Goal: Transaction & Acquisition: Book appointment/travel/reservation

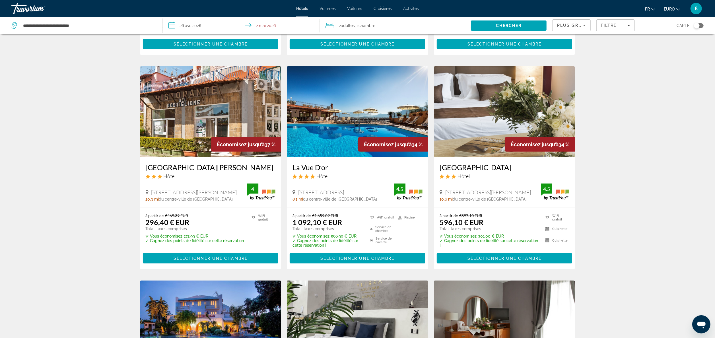
scroll to position [203, 0]
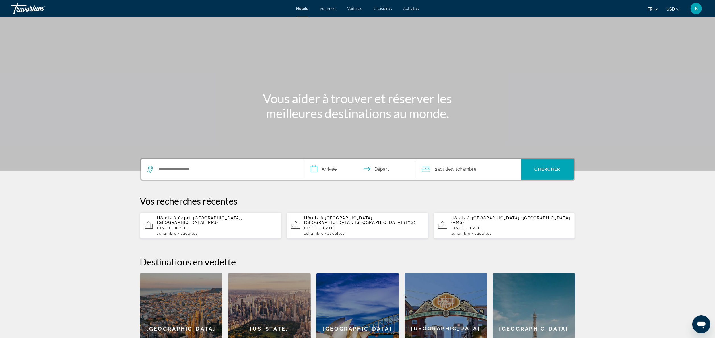
click at [178, 164] on div "Widget de recherche" at bounding box center [223, 169] width 152 height 20
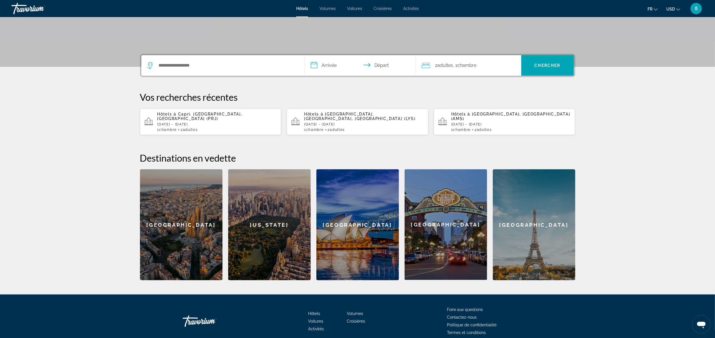
scroll to position [125, 0]
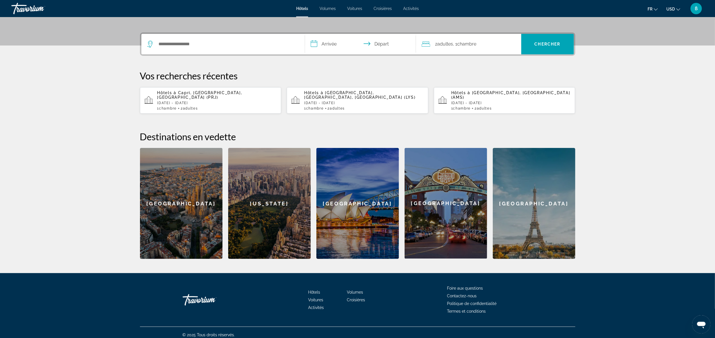
click at [192, 49] on div "Widget de recherche" at bounding box center [223, 44] width 152 height 20
click at [177, 44] on input "Rechercher une destination hôtelière" at bounding box center [227, 44] width 138 height 9
paste input "********"
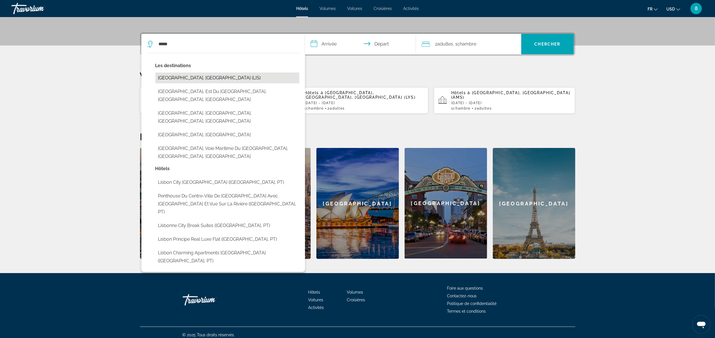
click at [206, 74] on button "[GEOGRAPHIC_DATA], [GEOGRAPHIC_DATA] (LIS)" at bounding box center [227, 78] width 144 height 11
type input "**********"
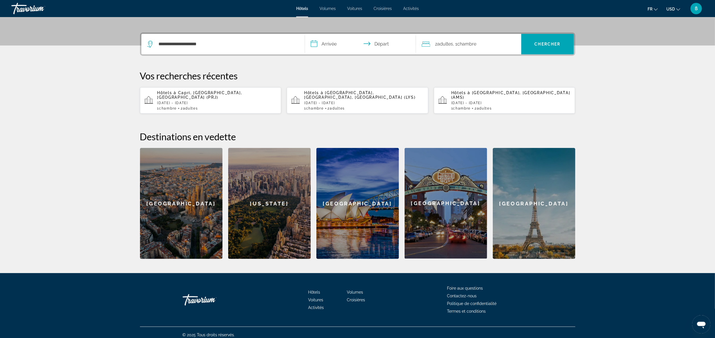
click at [318, 43] on input "**********" at bounding box center [361, 45] width 113 height 22
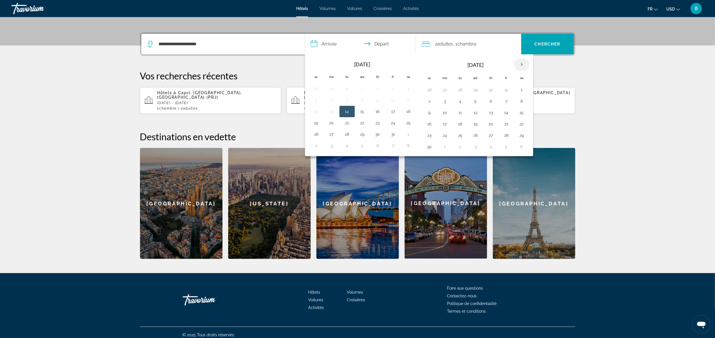
click at [523, 64] on th "Next month" at bounding box center [521, 64] width 15 height 13
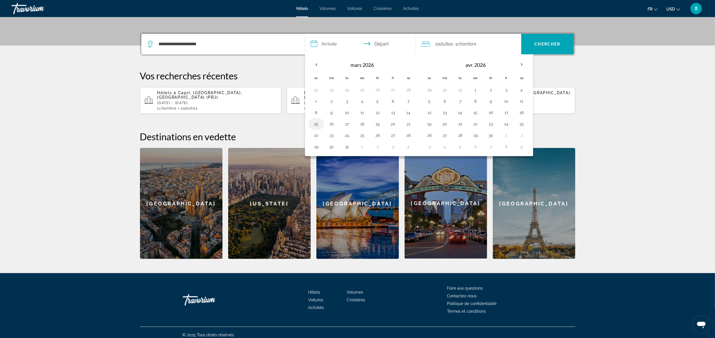
click at [320, 126] on button "15" at bounding box center [316, 124] width 9 height 8
click at [406, 123] on button "21" at bounding box center [408, 124] width 9 height 8
type input "**********"
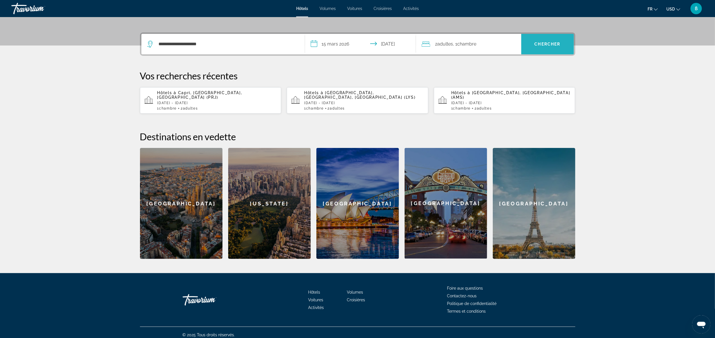
click at [535, 42] on span "Chercher" at bounding box center [548, 44] width 26 height 5
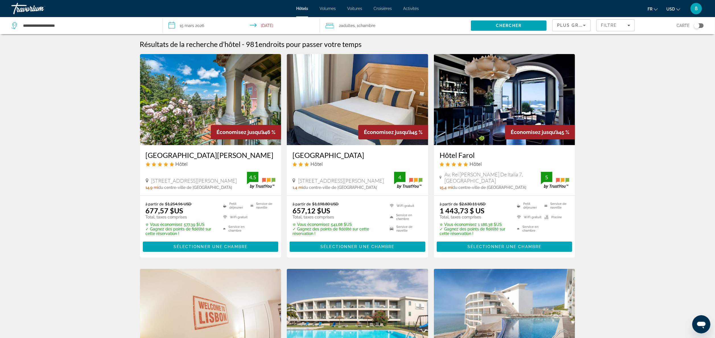
click at [670, 11] on span "USD" at bounding box center [670, 9] width 9 height 5
click at [665, 50] on button "EUR (€)" at bounding box center [662, 52] width 28 height 7
drag, startPoint x: 141, startPoint y: 154, endPoint x: 201, endPoint y: 154, distance: 60.9
click at [201, 154] on div "[GEOGRAPHIC_DATA][PERSON_NAME] Hôtel [STREET_ADDRESS][PERSON_NAME] 14,9 mi du c…" at bounding box center [210, 170] width 141 height 50
copy h3 "[GEOGRAPHIC_DATA][PERSON_NAME]"
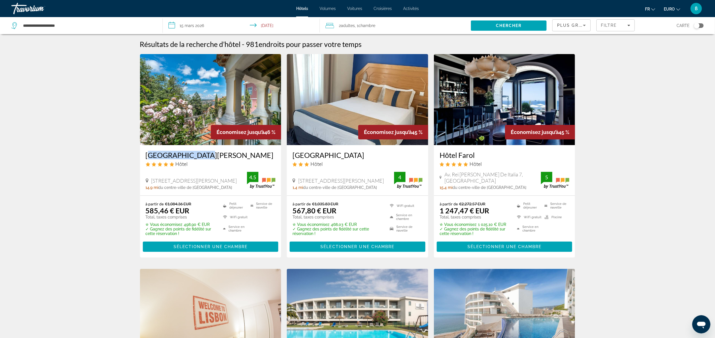
click at [193, 125] on img "Contenu principal" at bounding box center [210, 99] width 141 height 91
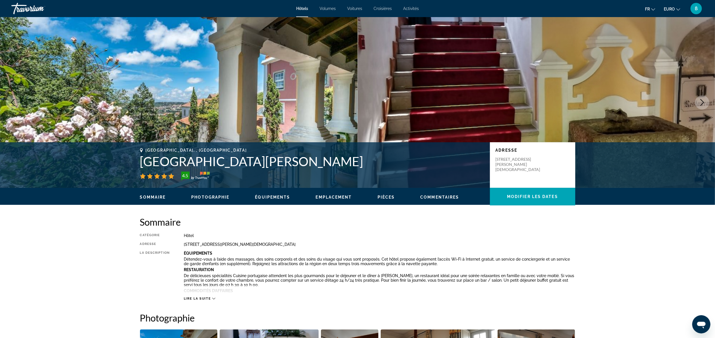
click at [700, 99] on icon "Image suivante" at bounding box center [702, 102] width 4 height 7
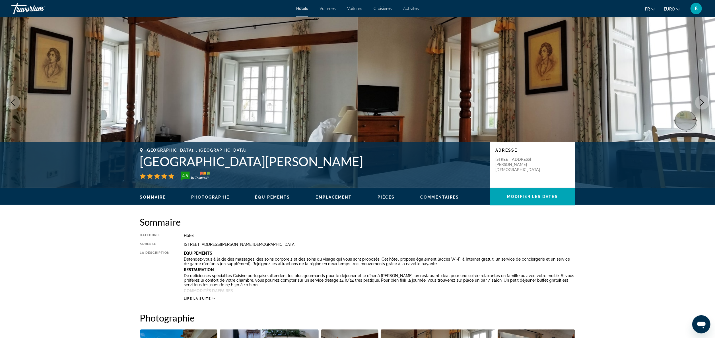
click at [700, 99] on icon "Image suivante" at bounding box center [702, 102] width 4 height 7
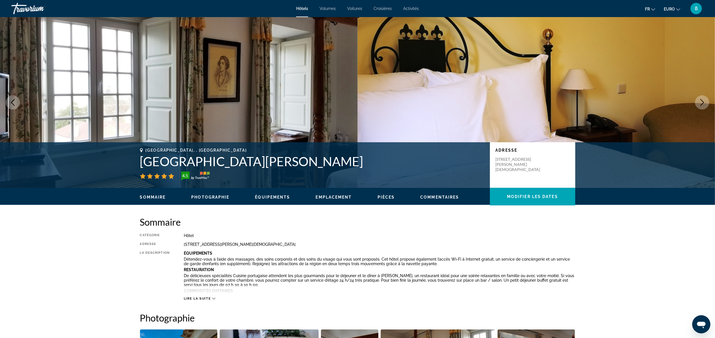
click at [700, 99] on icon "Image suivante" at bounding box center [702, 102] width 4 height 7
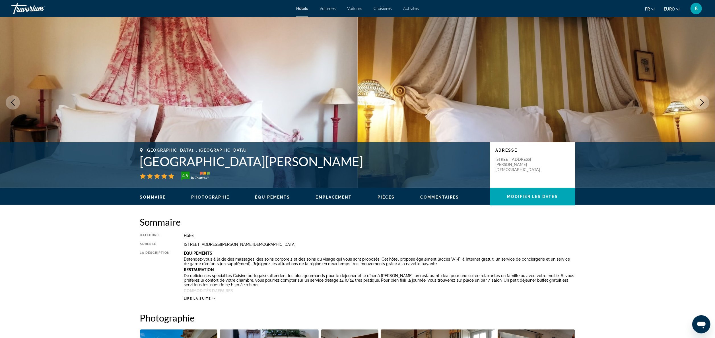
click at [700, 99] on icon "Image suivante" at bounding box center [702, 102] width 4 height 7
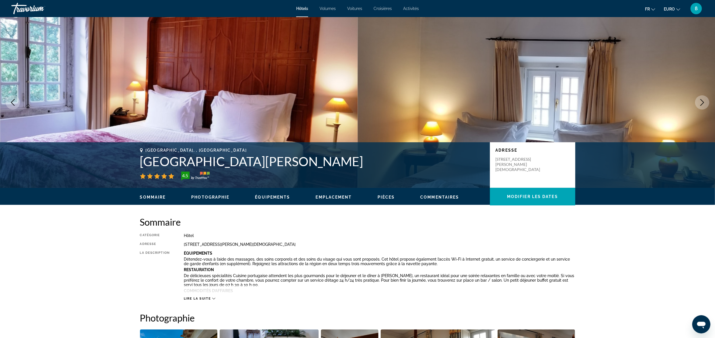
click at [700, 99] on icon "Image suivante" at bounding box center [702, 102] width 4 height 7
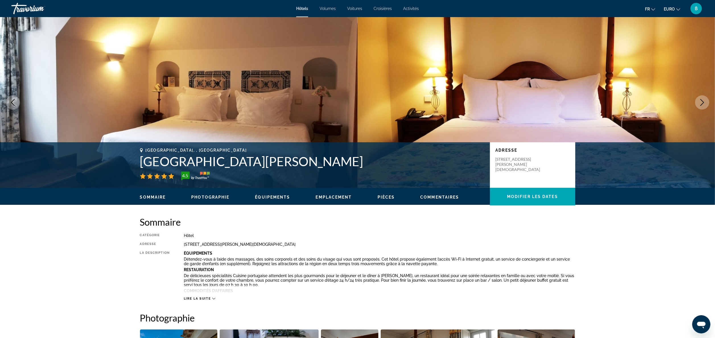
click at [700, 99] on icon "Image suivante" at bounding box center [702, 102] width 4 height 7
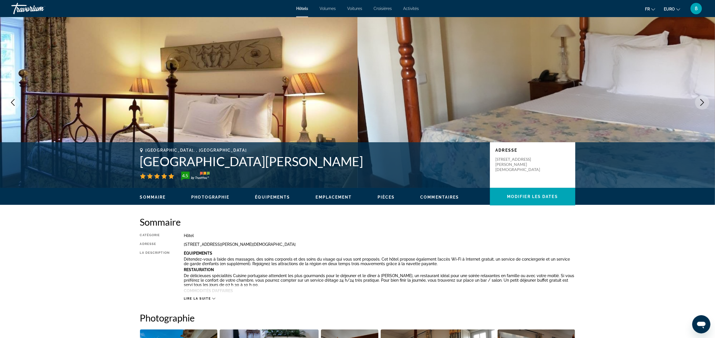
click at [700, 99] on icon "Image suivante" at bounding box center [702, 102] width 4 height 7
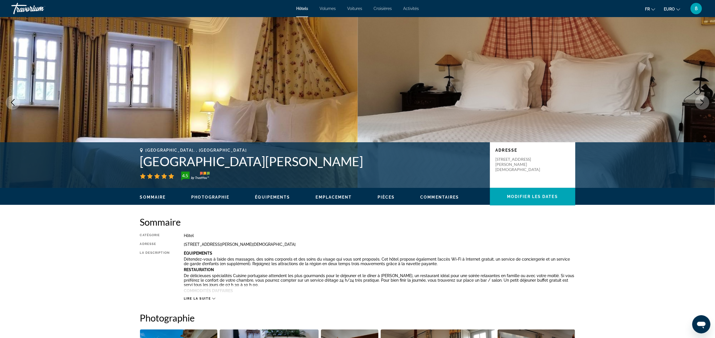
click at [700, 99] on icon "Image suivante" at bounding box center [702, 102] width 4 height 7
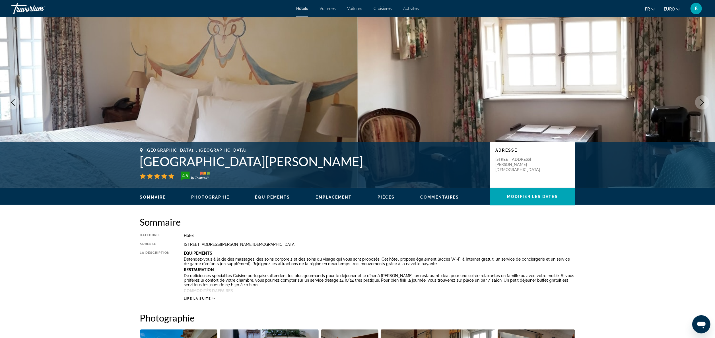
click at [700, 99] on icon "Image suivante" at bounding box center [702, 102] width 4 height 7
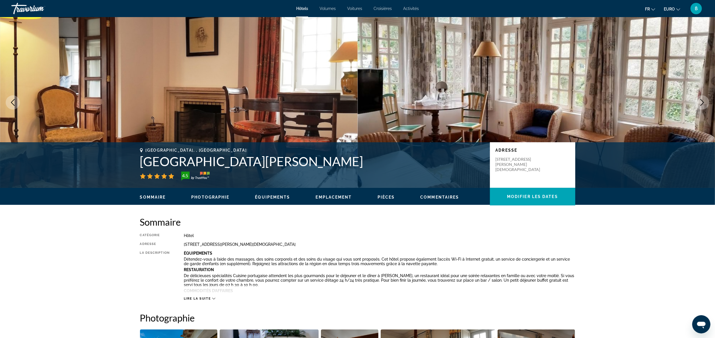
click at [700, 99] on icon "Image suivante" at bounding box center [702, 102] width 4 height 7
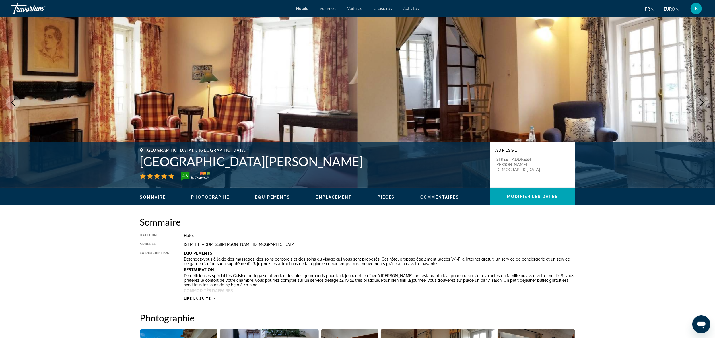
click at [700, 99] on icon "Image suivante" at bounding box center [702, 102] width 4 height 7
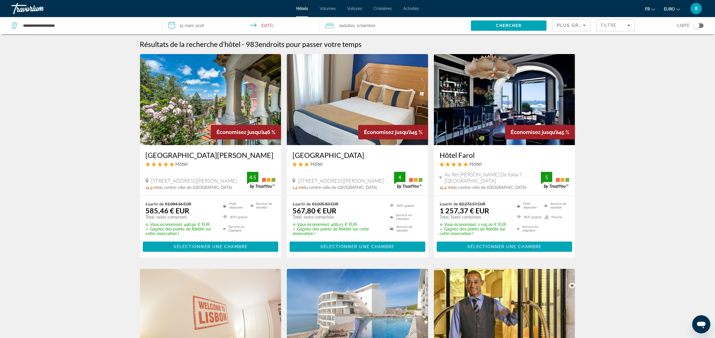
click at [112, 18] on div "**********" at bounding box center [83, 25] width 145 height 17
click at [110, 27] on input "**********" at bounding box center [87, 25] width 131 height 9
drag, startPoint x: 110, startPoint y: 27, endPoint x: -2, endPoint y: 44, distance: 113.1
click at [0, 44] on html "**********" at bounding box center [357, 169] width 715 height 338
paste input "Rechercher une destination hôtelière"
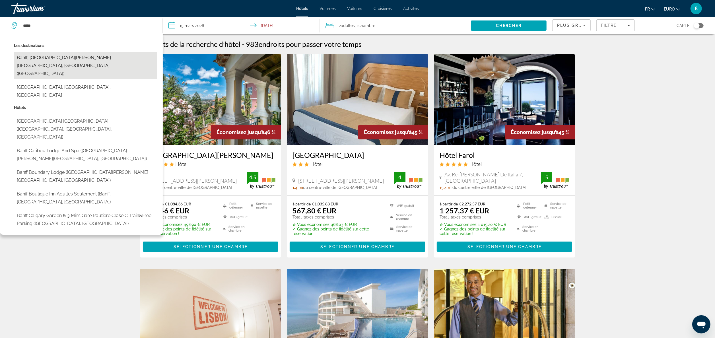
click at [67, 53] on button "Banff, [GEOGRAPHIC_DATA][PERSON_NAME][GEOGRAPHIC_DATA], [GEOGRAPHIC_DATA] ([GEO…" at bounding box center [85, 65] width 143 height 27
type input "**********"
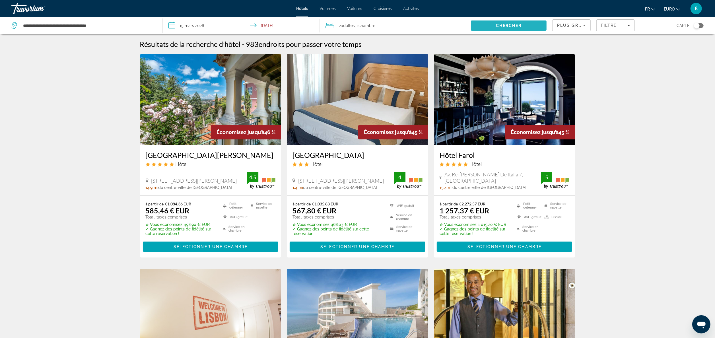
click at [534, 26] on span "Rechercher" at bounding box center [509, 26] width 76 height 14
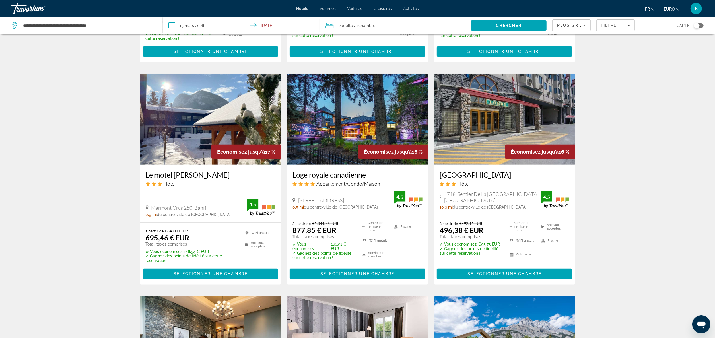
scroll to position [203, 0]
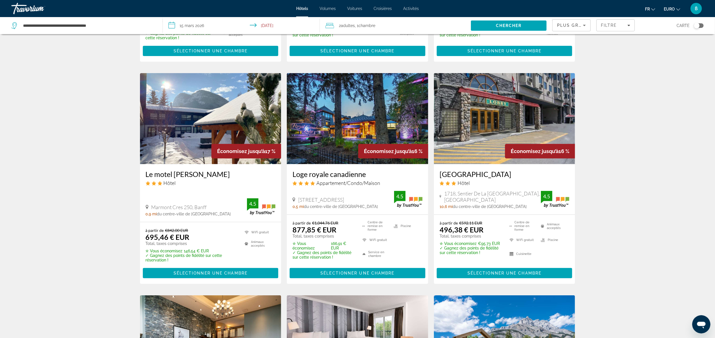
drag, startPoint x: 285, startPoint y: 170, endPoint x: 367, endPoint y: 170, distance: 82.2
click at [367, 170] on app-hotels-search-item "Économisez jusqu’à 16 % Loge royale canadienne Appartement/Condo/Maison [STREET…" at bounding box center [357, 178] width 147 height 211
copy h3 "Loge royale canadienne"
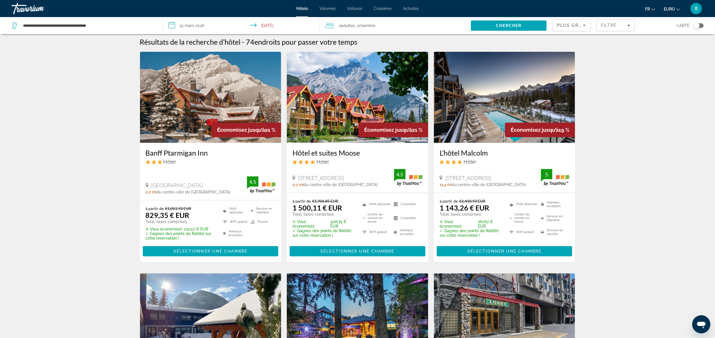
scroll to position [0, 0]
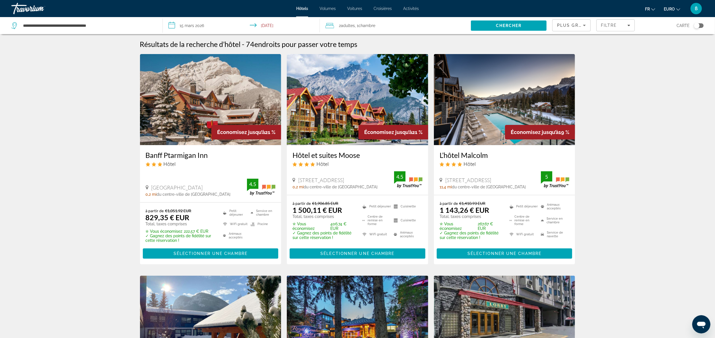
drag, startPoint x: 137, startPoint y: 150, endPoint x: 211, endPoint y: 154, distance: 74.1
copy h3 "Banff Ptarmigan Inn"
drag, startPoint x: 434, startPoint y: 150, endPoint x: 492, endPoint y: 150, distance: 57.5
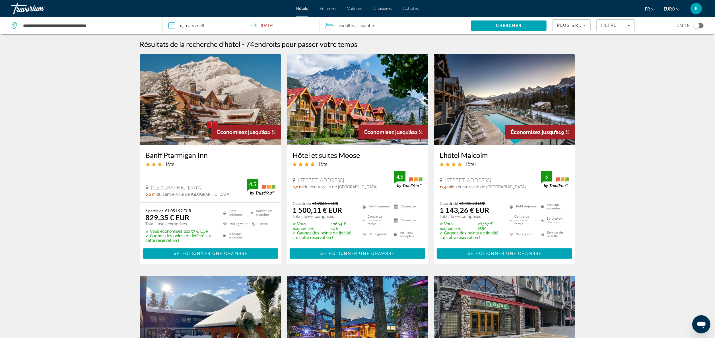
click at [492, 150] on div "L’hôtel Malcolm Hôtel [STREET_ADDRESS] 11,4 mi du centre-ville de [GEOGRAPHIC_D…" at bounding box center [504, 170] width 141 height 50
copy h3 "L’hôtel Malcolm"
click at [184, 26] on input "**********" at bounding box center [242, 26] width 159 height 19
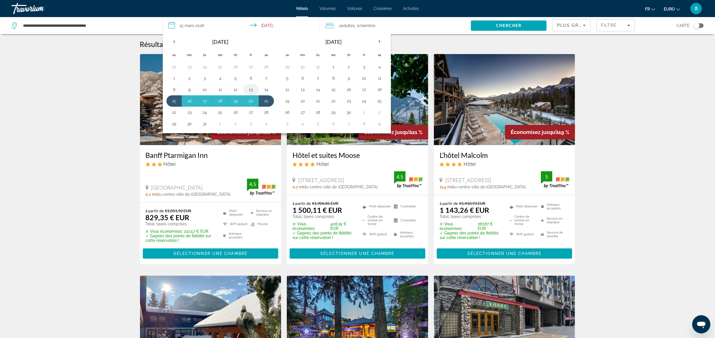
click at [247, 89] on td "13" at bounding box center [250, 89] width 15 height 11
click at [251, 92] on button "13" at bounding box center [250, 90] width 9 height 8
click at [206, 99] on button "17" at bounding box center [204, 101] width 9 height 8
type input "**********"
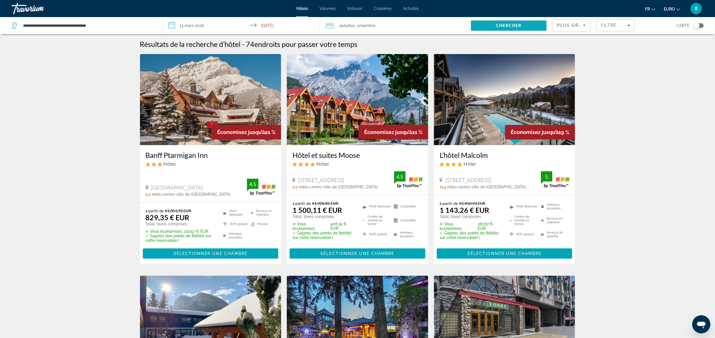
click at [492, 22] on span "Rechercher" at bounding box center [509, 26] width 76 height 14
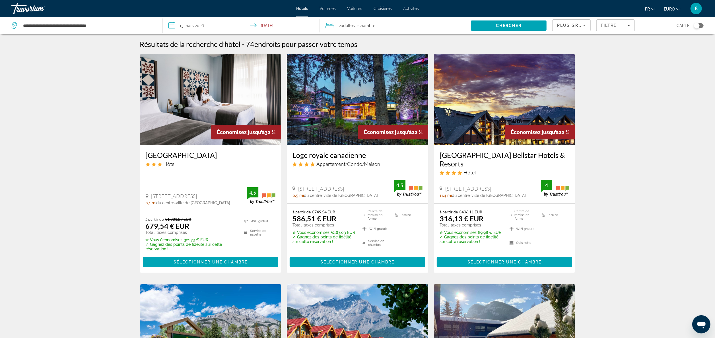
drag, startPoint x: 289, startPoint y: 155, endPoint x: 369, endPoint y: 148, distance: 80.0
click at [369, 148] on div "Loge royale canadienne Appartement/Condo/Maison [STREET_ADDRESS] 0,5 mi du cent…" at bounding box center [357, 174] width 141 height 58
copy h3 "Loge royale canadienne"
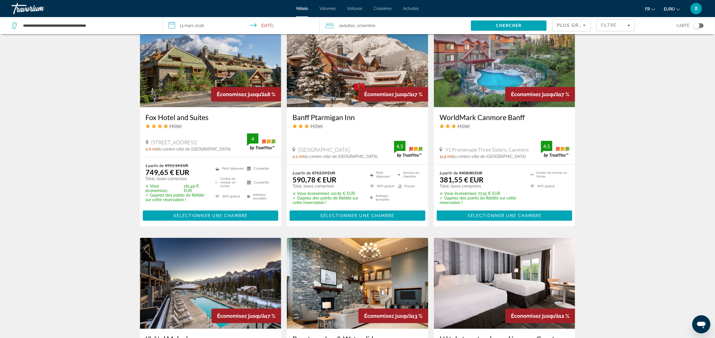
scroll to position [651, 0]
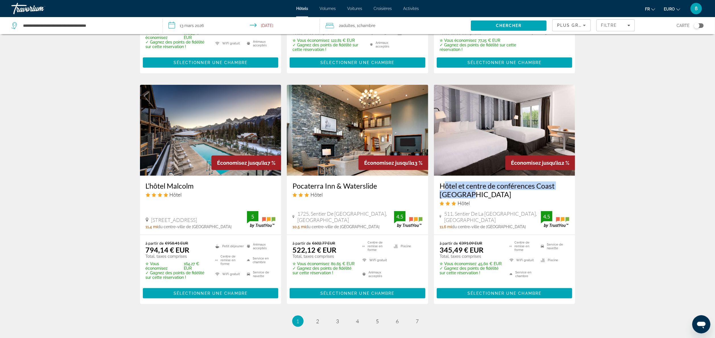
drag, startPoint x: 437, startPoint y: 182, endPoint x: 477, endPoint y: 196, distance: 42.2
click at [477, 196] on div "Hôtel et centre de conférences Coast [GEOGRAPHIC_DATA] Hôtel 511, [GEOGRAPHIC_D…" at bounding box center [504, 205] width 141 height 59
copy h3 "Hôtel et centre de conférences Coast [GEOGRAPHIC_DATA]"
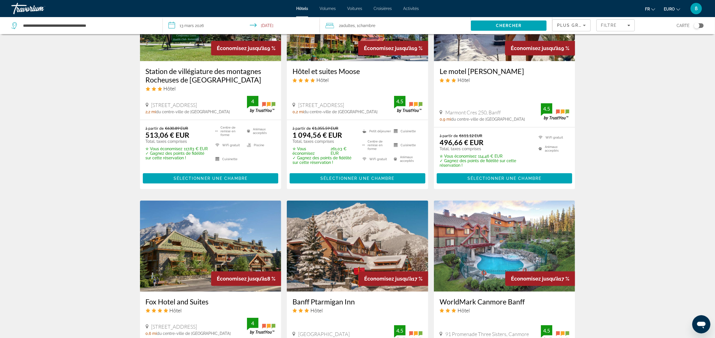
scroll to position [0, 0]
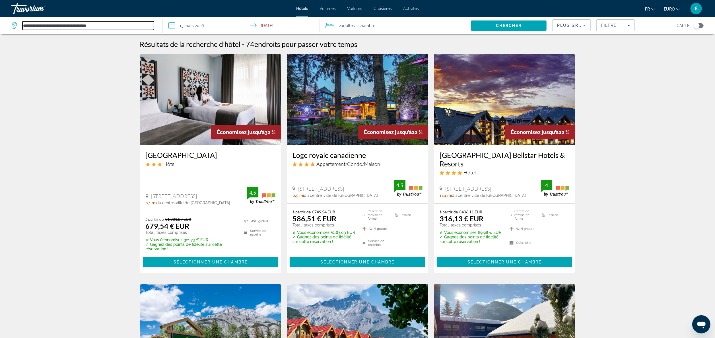
click at [124, 22] on input "**********" at bounding box center [87, 25] width 131 height 9
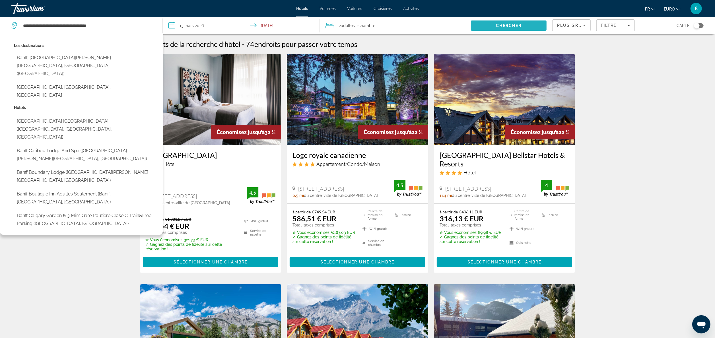
click at [497, 21] on span "Rechercher" at bounding box center [509, 26] width 76 height 14
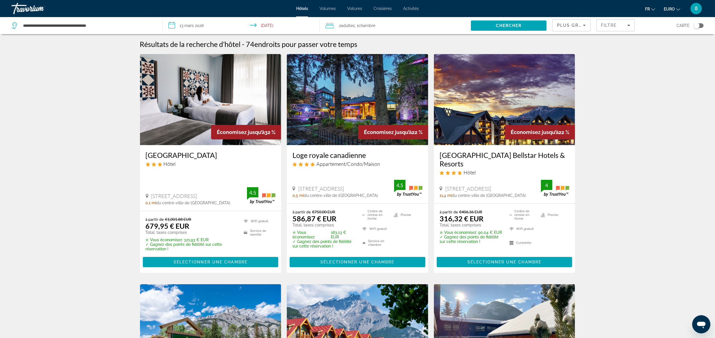
click at [120, 21] on div "**********" at bounding box center [83, 25] width 145 height 17
drag, startPoint x: 107, startPoint y: 29, endPoint x: 0, endPoint y: 22, distance: 107.5
click at [0, 22] on html "**********" at bounding box center [357, 169] width 715 height 338
paste input "Rechercher une destination hôtelière"
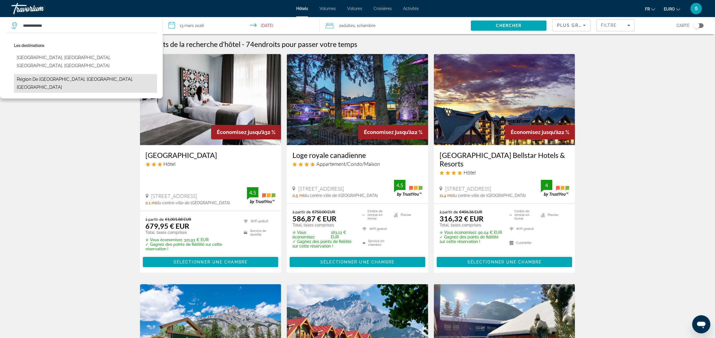
click at [98, 74] on button "Région de [GEOGRAPHIC_DATA], [GEOGRAPHIC_DATA], [GEOGRAPHIC_DATA]" at bounding box center [85, 83] width 143 height 19
type input "**********"
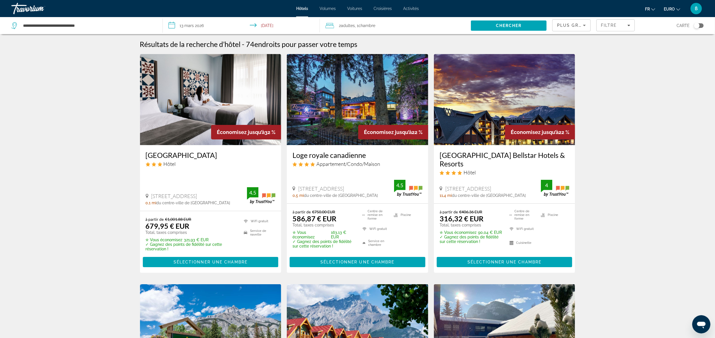
click at [203, 23] on input "**********" at bounding box center [242, 26] width 159 height 19
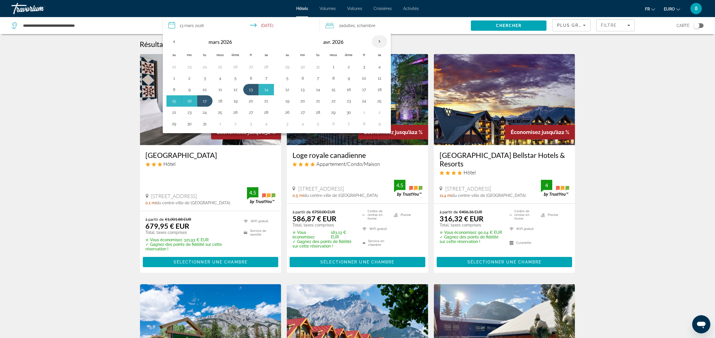
click at [382, 43] on th "Prochain" at bounding box center [379, 41] width 15 height 13
click at [176, 116] on button "24" at bounding box center [174, 112] width 9 height 8
click at [265, 113] on button "30" at bounding box center [266, 112] width 9 height 8
type input "**********"
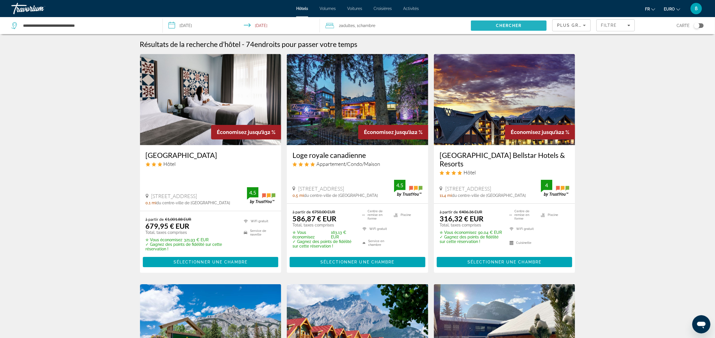
click at [491, 23] on span "Rechercher" at bounding box center [509, 26] width 76 height 14
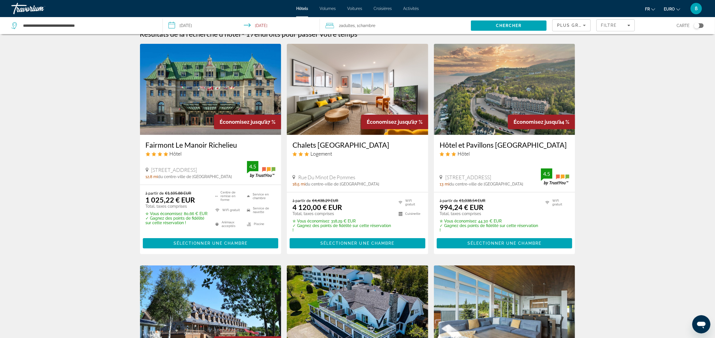
scroll to position [10, 0]
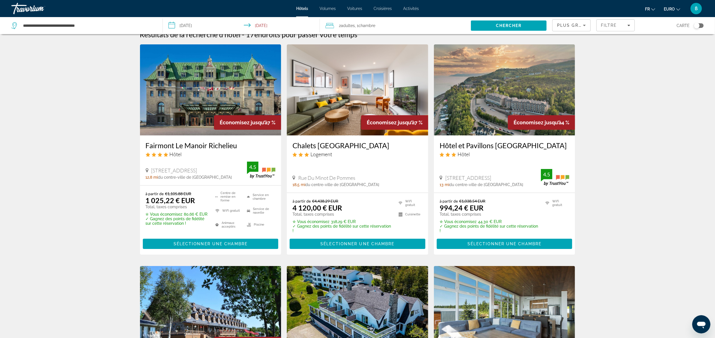
drag, startPoint x: 140, startPoint y: 142, endPoint x: 251, endPoint y: 148, distance: 110.8
click at [251, 148] on div "Fairmont Le Manoir Richelieu Hôtel [STREET_ADDRESS] 12,8 mi du centre-ville de …" at bounding box center [210, 160] width 141 height 50
copy h3 "Fairmont Le Manoir Richelieu"
drag, startPoint x: 435, startPoint y: 143, endPoint x: 465, endPoint y: 153, distance: 31.4
click at [465, 153] on div "Hôtel et Pavillons [GEOGRAPHIC_DATA] Hôtel [STREET_ADDRESS], [GEOGRAPHIC_DATA] …" at bounding box center [504, 163] width 141 height 57
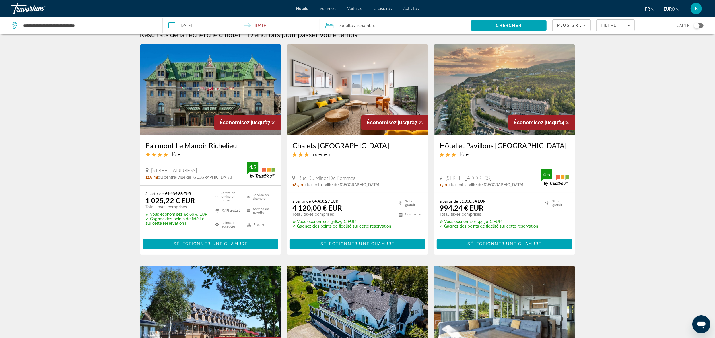
copy h3 "Hôtel et Pavillons [GEOGRAPHIC_DATA]"
click at [490, 139] on div "Hôtel et Pavillons [GEOGRAPHIC_DATA] Hôtel [STREET_ADDRESS], [GEOGRAPHIC_DATA] …" at bounding box center [504, 163] width 141 height 57
click at [478, 101] on img "Contenu principal" at bounding box center [504, 89] width 141 height 91
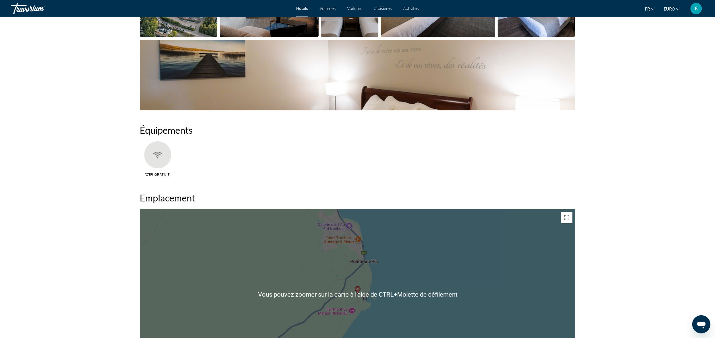
scroll to position [687, 0]
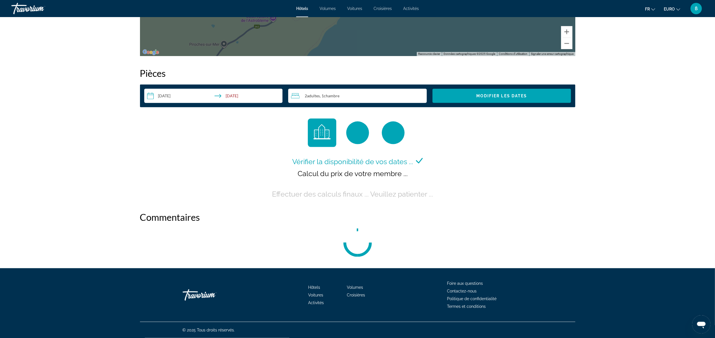
click at [185, 94] on input "**********" at bounding box center [214, 97] width 141 height 16
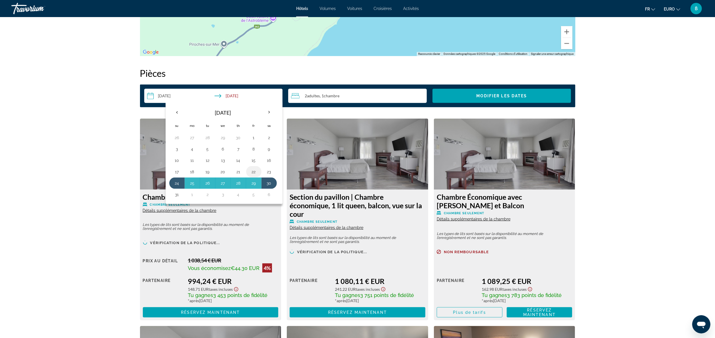
click at [256, 173] on button "22" at bounding box center [253, 172] width 9 height 8
click at [172, 182] on button "24" at bounding box center [176, 183] width 9 height 8
type input "**********"
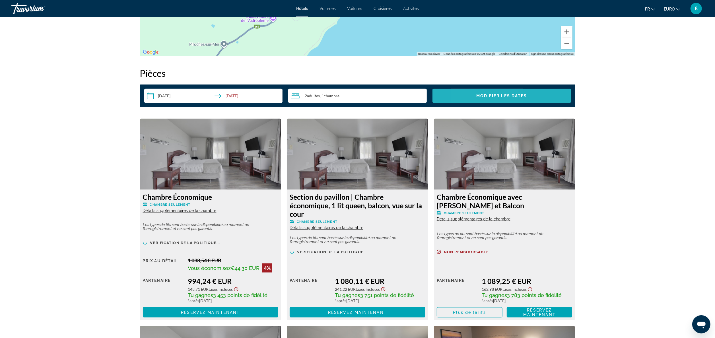
click at [475, 90] on span "Widget de recherche" at bounding box center [501, 96] width 139 height 14
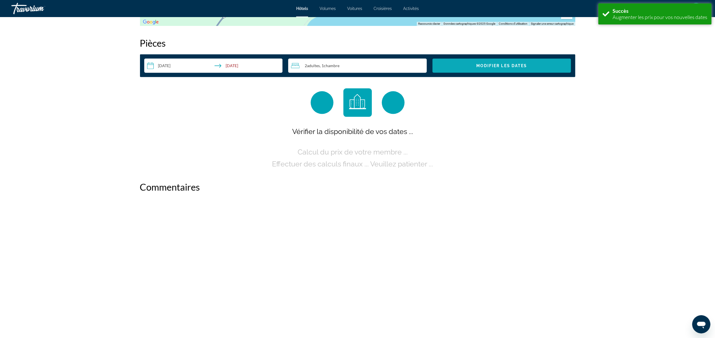
scroll to position [720, 0]
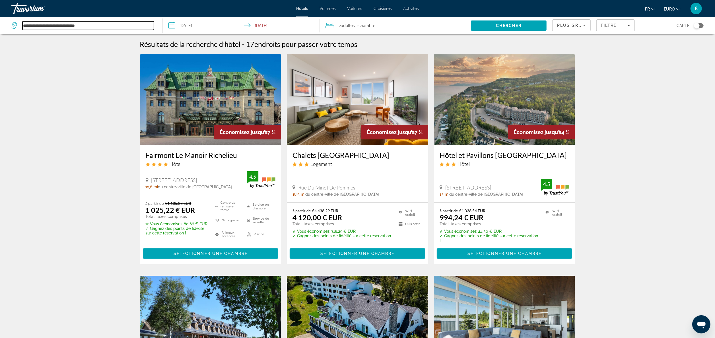
drag, startPoint x: 100, startPoint y: 22, endPoint x: -2, endPoint y: 22, distance: 101.8
click at [0, 22] on html "**********" at bounding box center [357, 169] width 715 height 338
paste input "Rechercher une destination hôtelière"
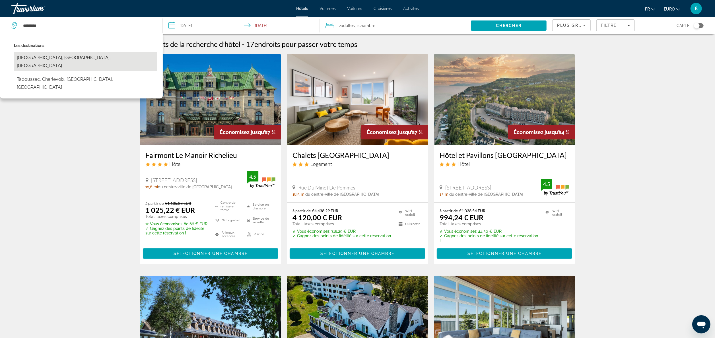
click at [55, 61] on button "[GEOGRAPHIC_DATA], [GEOGRAPHIC_DATA], [GEOGRAPHIC_DATA]" at bounding box center [85, 61] width 143 height 19
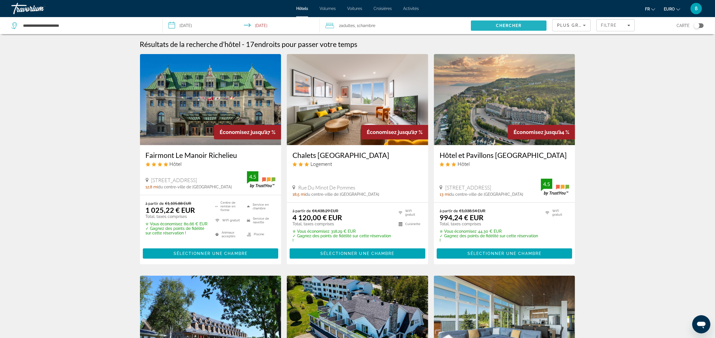
click at [494, 22] on span "Rechercher" at bounding box center [509, 26] width 76 height 14
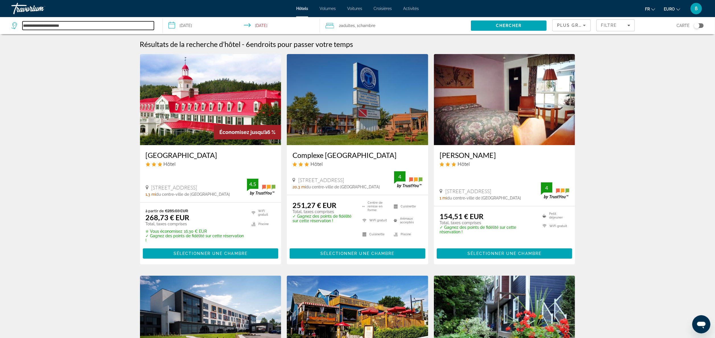
drag, startPoint x: 118, startPoint y: 23, endPoint x: -2, endPoint y: -30, distance: 131.8
click at [0, 0] on html "**********" at bounding box center [357, 169] width 715 height 338
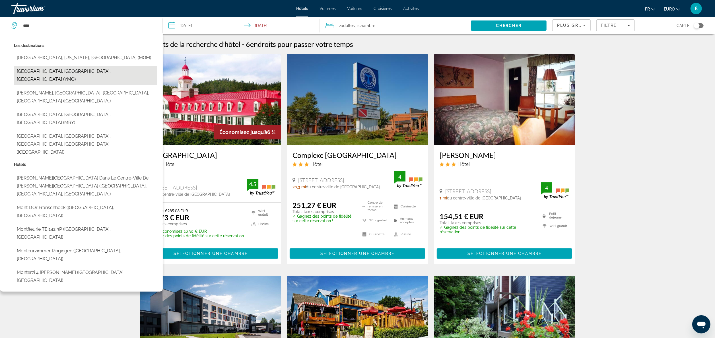
click at [54, 72] on button "[GEOGRAPHIC_DATA], [GEOGRAPHIC_DATA], [GEOGRAPHIC_DATA] (YMQ)" at bounding box center [85, 75] width 143 height 19
type input "**********"
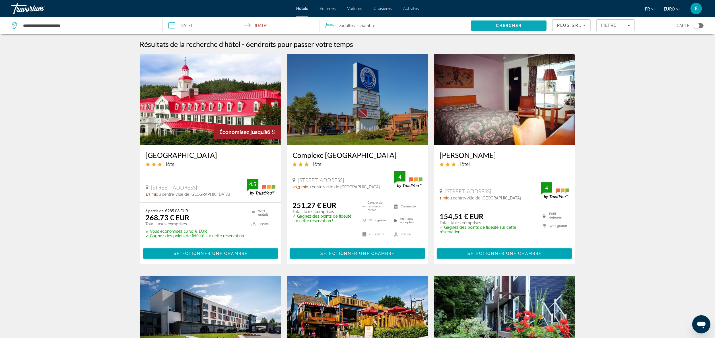
click at [505, 23] on span "Rechercher" at bounding box center [509, 26] width 76 height 14
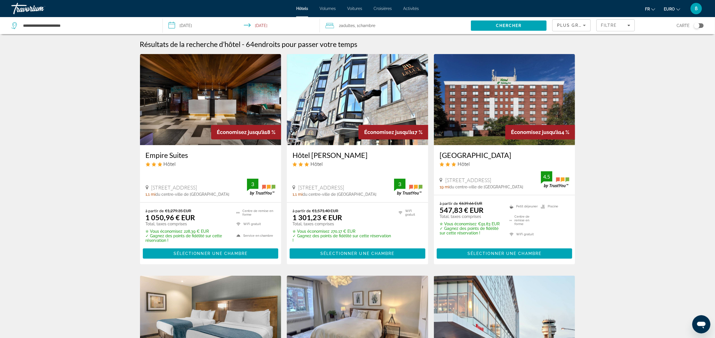
drag, startPoint x: 129, startPoint y: 158, endPoint x: 189, endPoint y: 158, distance: 60.9
copy h3 "Empire Suites"
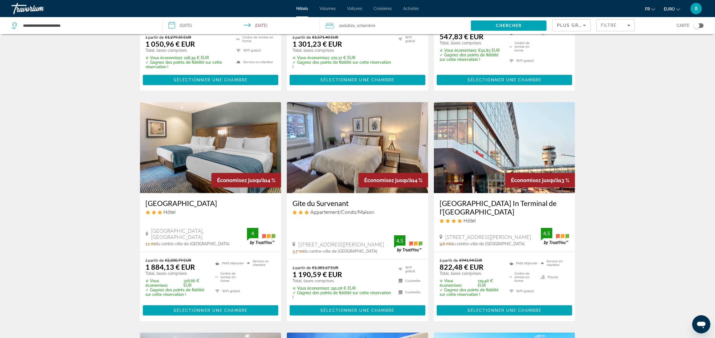
scroll to position [175, 0]
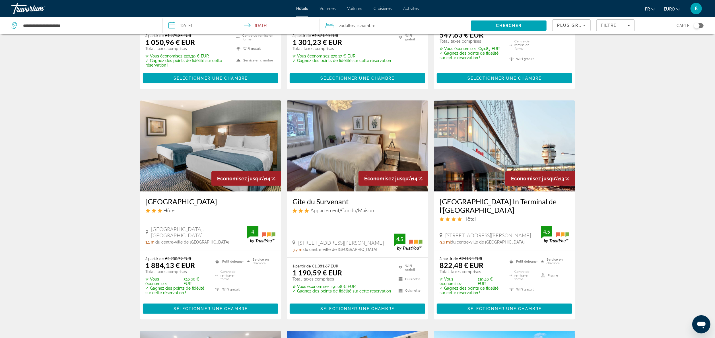
drag, startPoint x: 436, startPoint y: 198, endPoint x: 482, endPoint y: 211, distance: 47.6
click at [482, 211] on div "[GEOGRAPHIC_DATA] In Terminal de l’[GEOGRAPHIC_DATA] Hôtel [GEOGRAPHIC_DATA][PE…" at bounding box center [504, 220] width 141 height 58
copy h3 "[GEOGRAPHIC_DATA] In Terminal de l’[GEOGRAPHIC_DATA]"
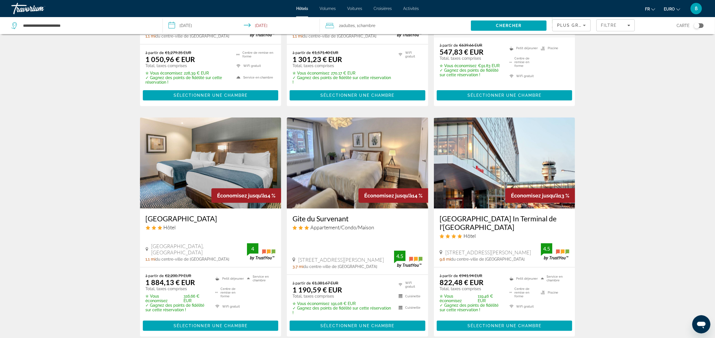
scroll to position [158, 0]
drag, startPoint x: 144, startPoint y: 212, endPoint x: 237, endPoint y: 213, distance: 93.0
click at [237, 213] on div "[GEOGRAPHIC_DATA] Hôtel [STREET_ADDRESS] 1,1 mi du centre-ville de [GEOGRAPHIC_…" at bounding box center [210, 237] width 141 height 58
